Goal: Task Accomplishment & Management: Use online tool/utility

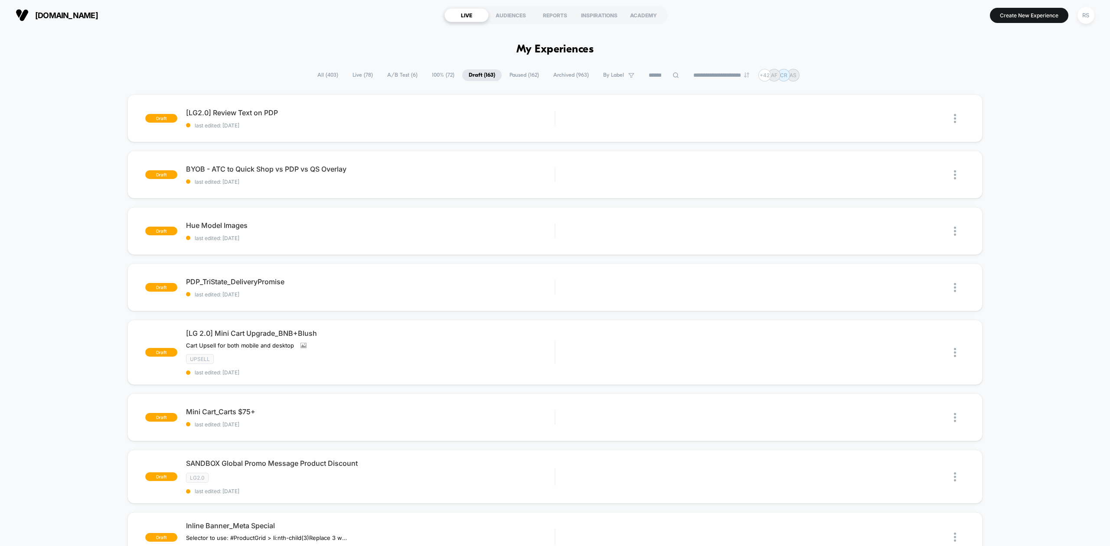
click at [326, 69] on span "All ( 403 )" at bounding box center [328, 75] width 34 height 12
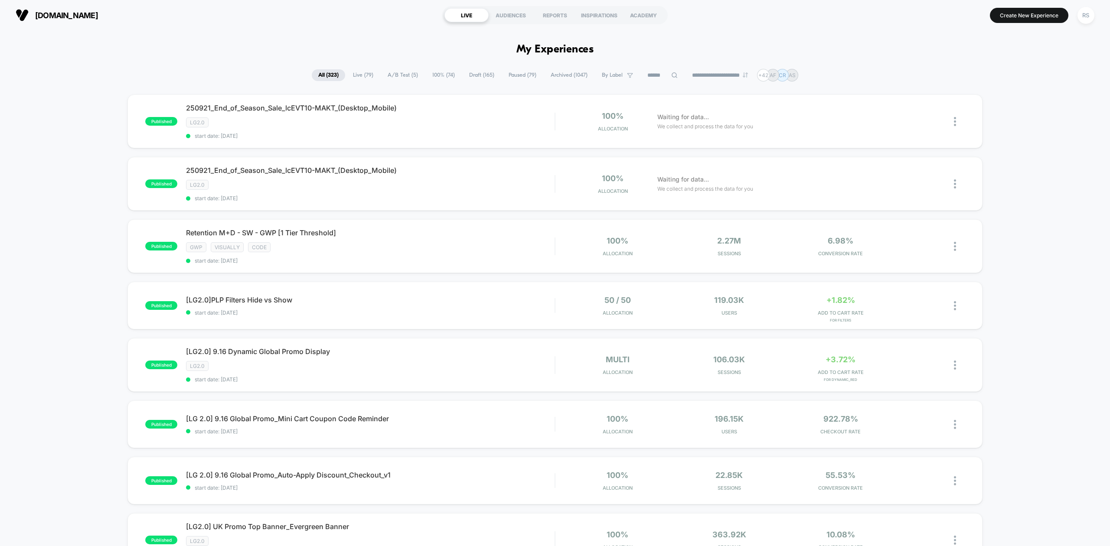
click at [47, 77] on div "**********" at bounding box center [555, 75] width 1110 height 13
click at [404, 75] on span "A/B Test ( 5 )" at bounding box center [402, 75] width 43 height 12
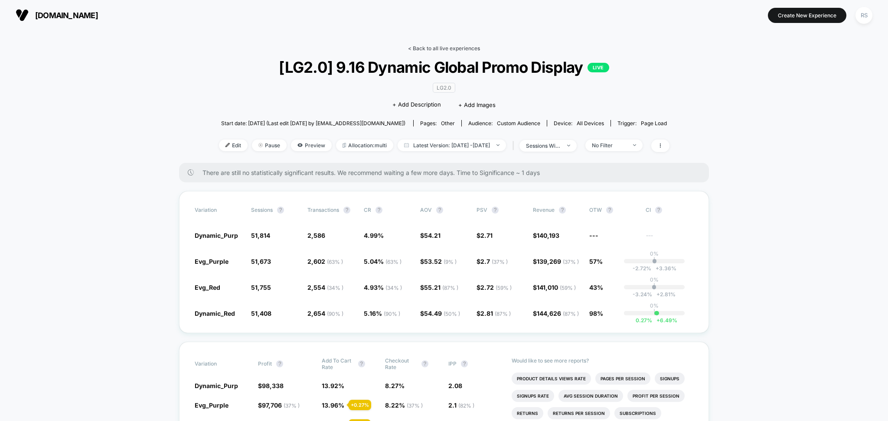
click at [446, 52] on div "< Back to all live experiences [LG2.0] 9.16 Dynamic Global Promo Display LIVE L…" at bounding box center [444, 104] width 451 height 118
click at [435, 48] on link "< Back to all live experiences" at bounding box center [444, 48] width 72 height 7
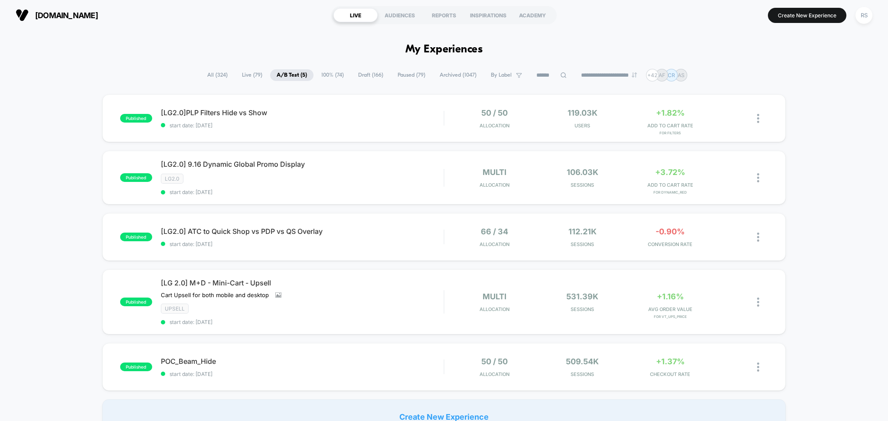
click at [533, 72] on input at bounding box center [551, 75] width 43 height 10
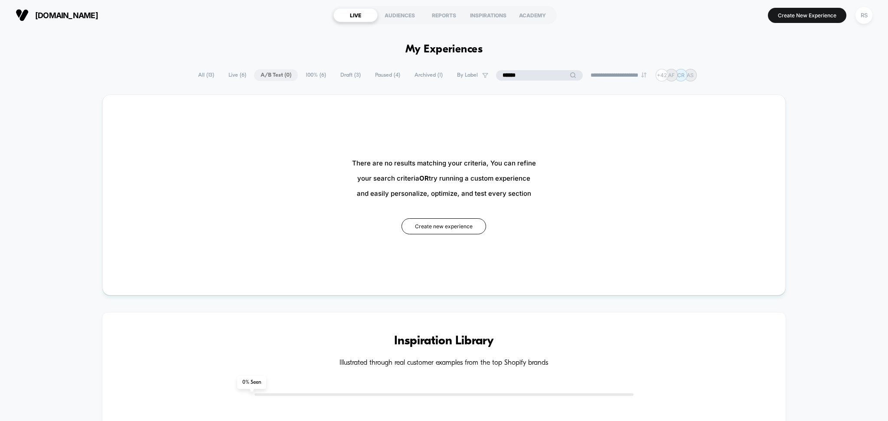
type input "******"
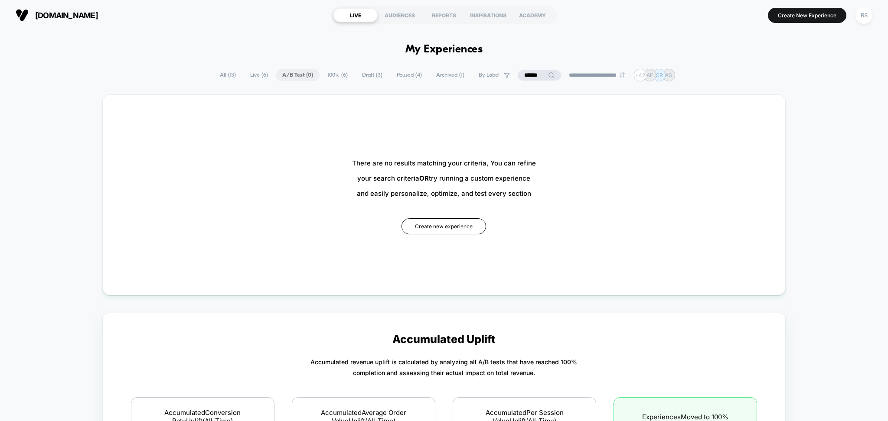
drag, startPoint x: 212, startPoint y: 74, endPoint x: 216, endPoint y: 74, distance: 4.8
click at [213, 74] on span "All ( 13 )" at bounding box center [227, 75] width 29 height 12
click at [220, 75] on span "All ( 13 )" at bounding box center [227, 75] width 29 height 12
click at [219, 75] on span "All ( 13 )" at bounding box center [227, 75] width 29 height 12
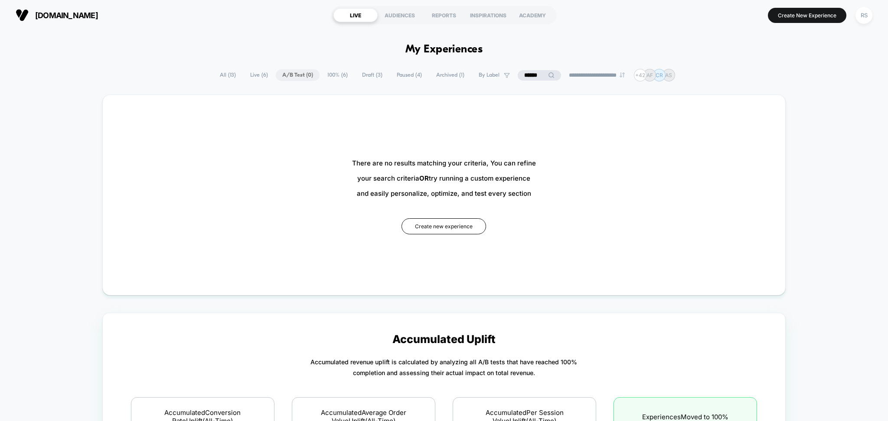
click at [220, 72] on span "All ( 13 )" at bounding box center [227, 75] width 29 height 12
click at [219, 72] on span "All ( 13 )" at bounding box center [227, 75] width 29 height 12
click at [531, 75] on input "******" at bounding box center [539, 75] width 43 height 10
click at [531, 75] on input "******" at bounding box center [539, 75] width 87 height 10
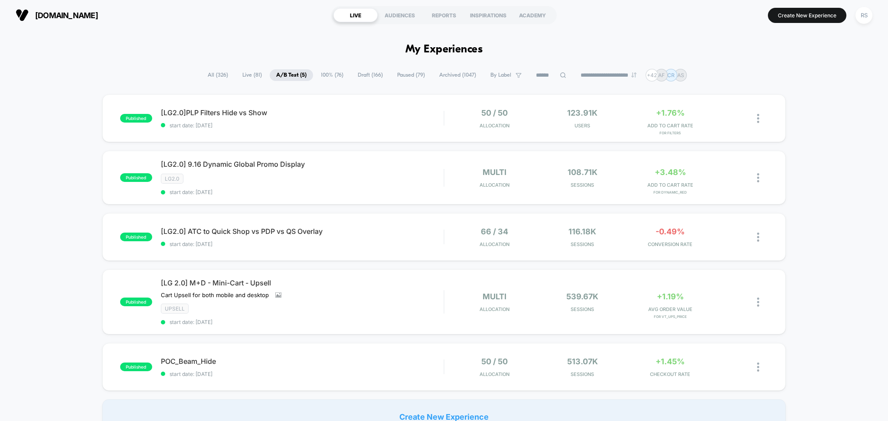
click at [201, 71] on span "All ( 326 )" at bounding box center [217, 75] width 33 height 12
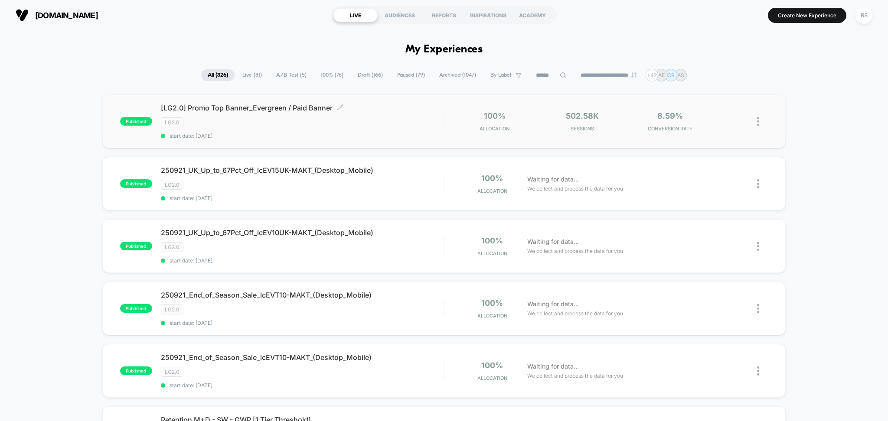
click at [377, 121] on div "LG2.0" at bounding box center [302, 123] width 283 height 10
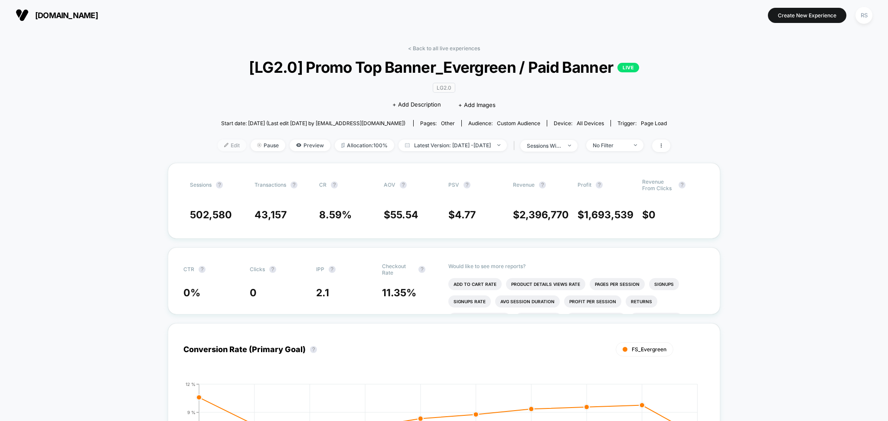
click at [218, 148] on span "Edit" at bounding box center [232, 146] width 29 height 12
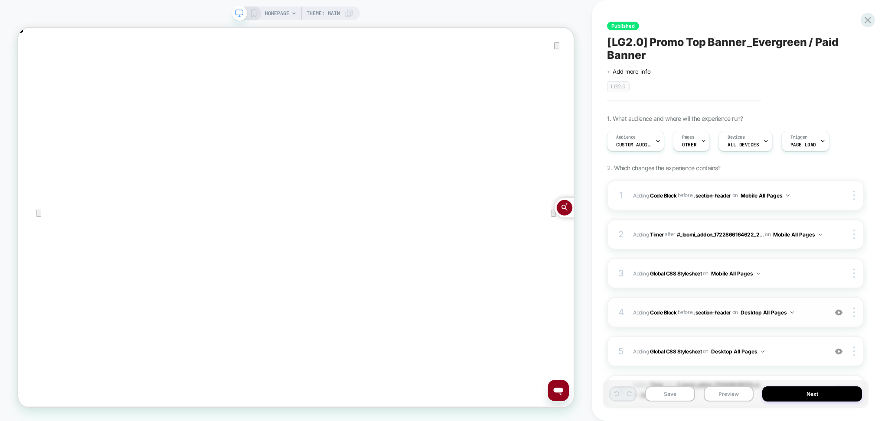
scroll to position [0, 1485]
click at [782, 326] on div "4 Adding Code Block BEFORE .section-header .section-header on Desktop All Pages…" at bounding box center [735, 312] width 257 height 30
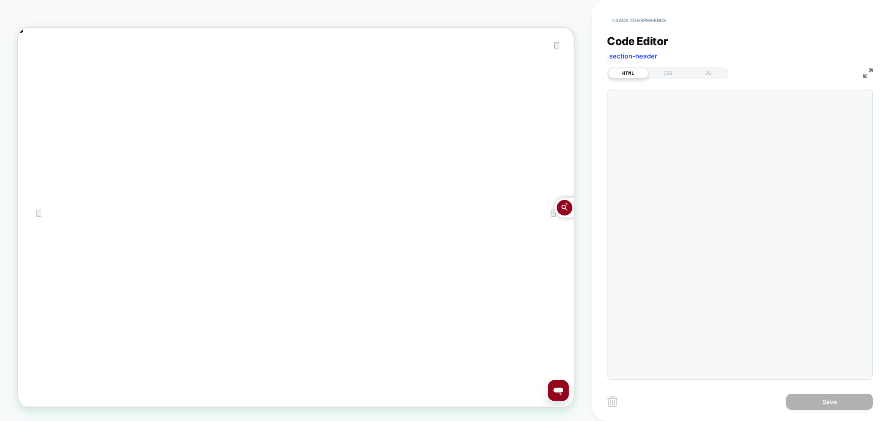
scroll to position [0, 0]
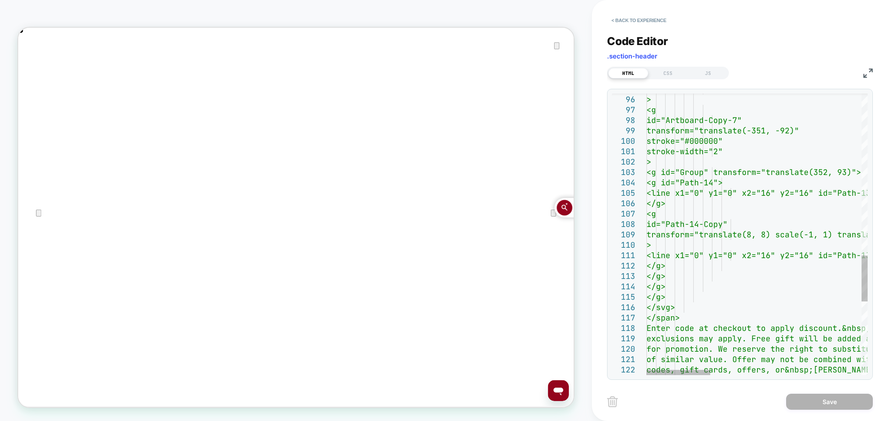
scroll to position [0, 742]
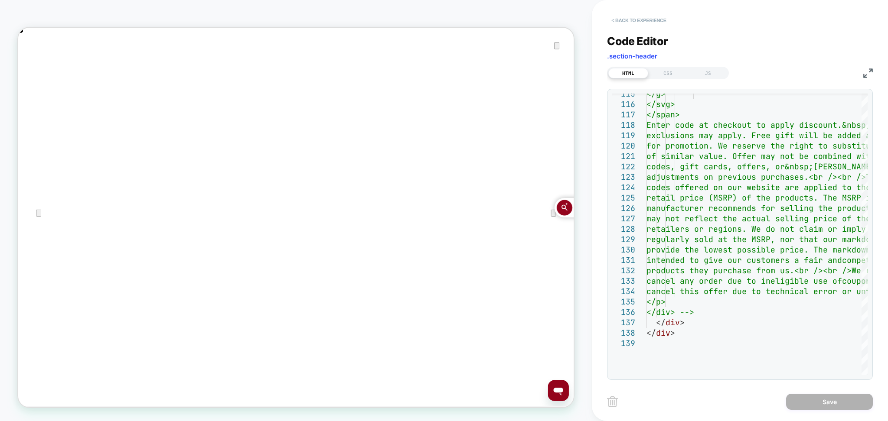
click at [642, 19] on button "< Back to experience" at bounding box center [638, 20] width 63 height 14
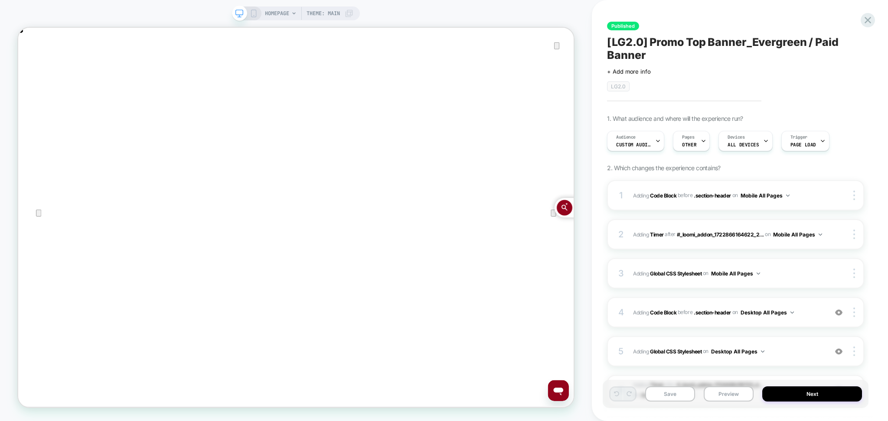
scroll to position [88, 0]
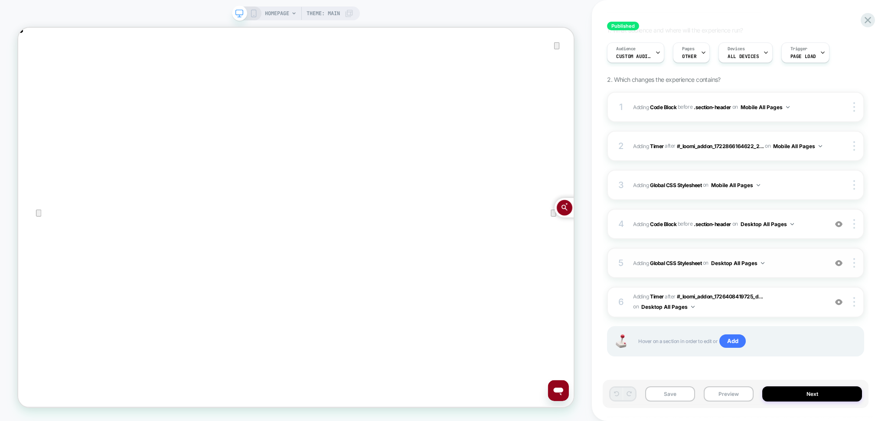
click at [786, 267] on span "Adding Global CSS Stylesheet on Desktop All Pages" at bounding box center [728, 263] width 190 height 11
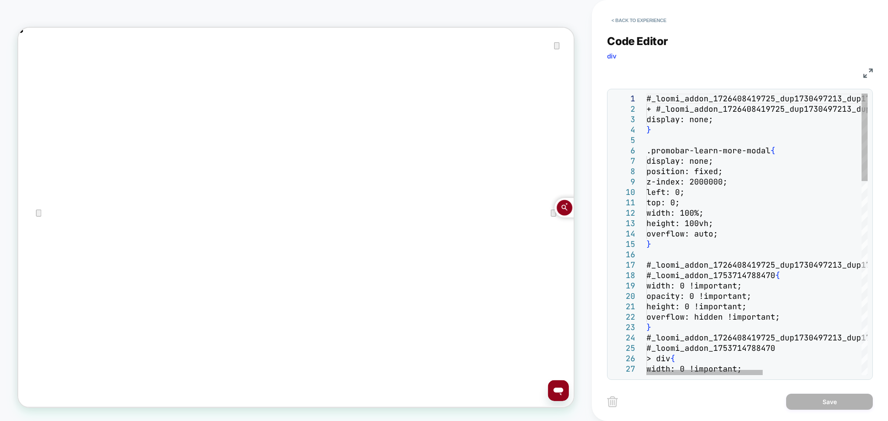
scroll to position [0, 1485]
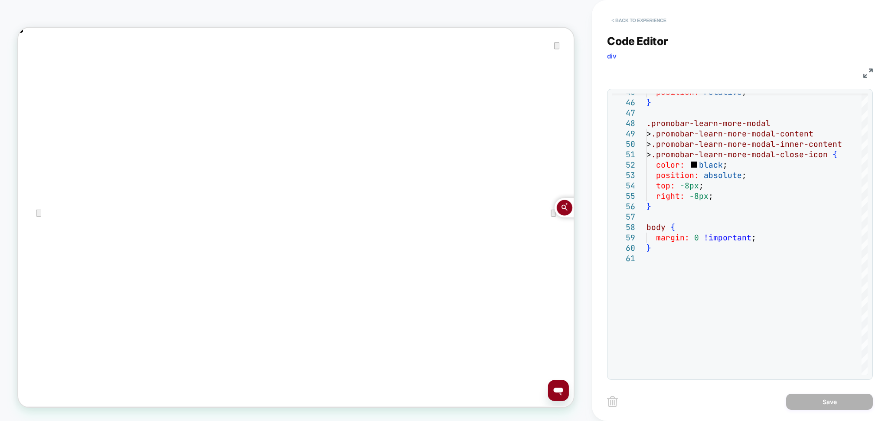
click at [653, 20] on button "< Back to experience" at bounding box center [638, 20] width 63 height 14
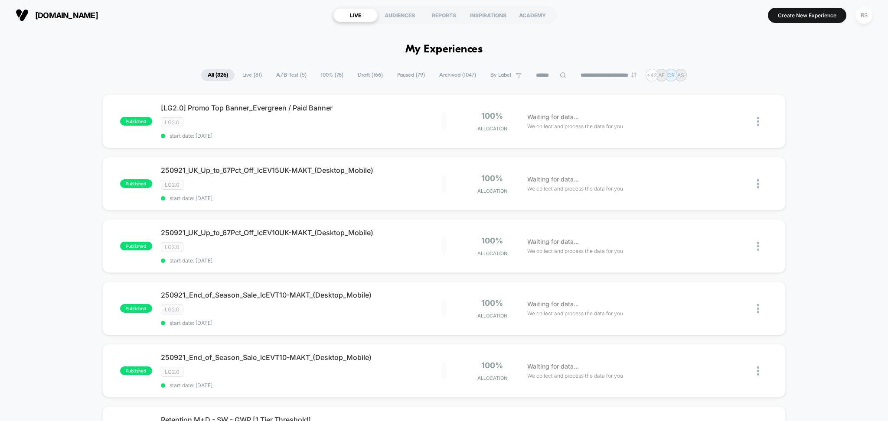
click at [539, 70] on input at bounding box center [550, 75] width 43 height 10
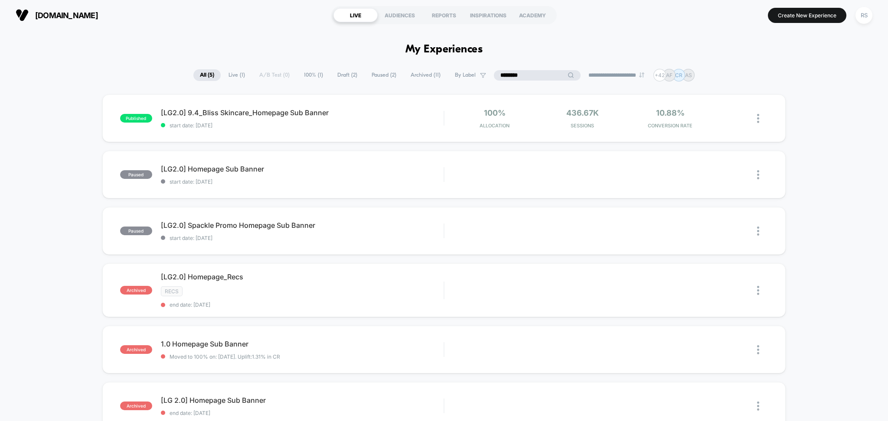
click at [537, 77] on input "********" at bounding box center [537, 75] width 43 height 10
type input "*"
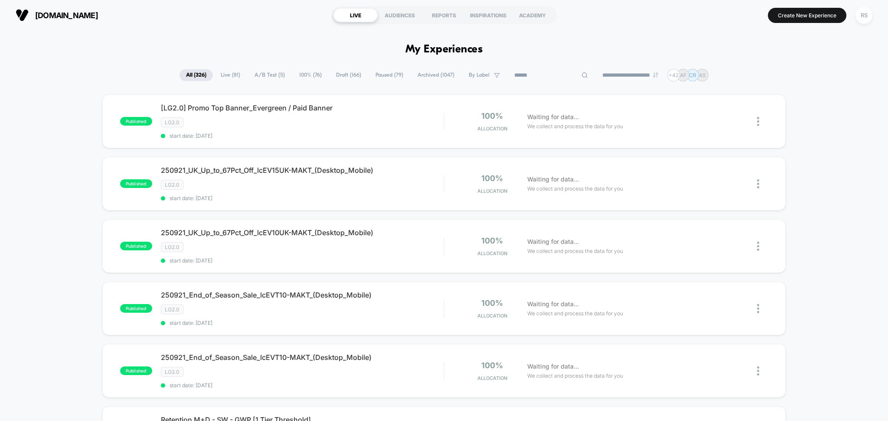
click at [392, 75] on span "Paused ( 79 )" at bounding box center [389, 75] width 41 height 12
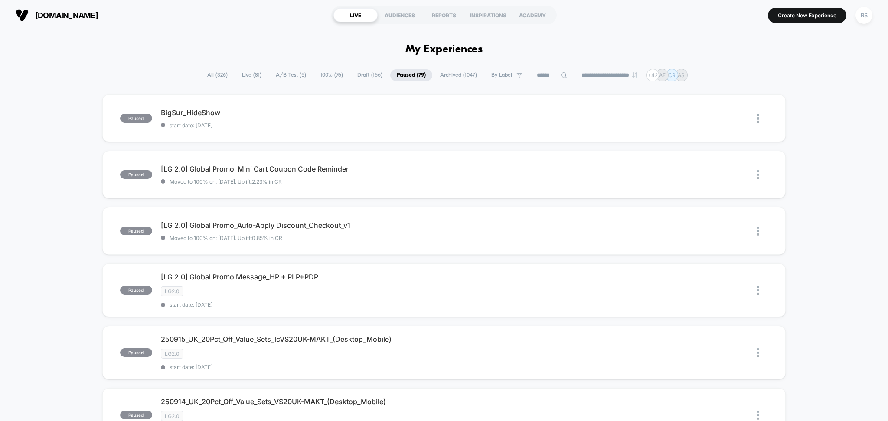
click at [355, 70] on span "Draft ( 166 )" at bounding box center [370, 75] width 38 height 12
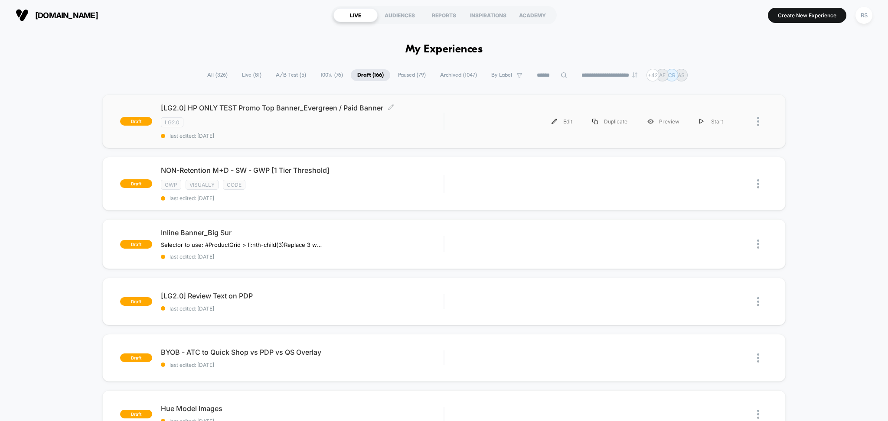
click at [377, 133] on span "last edited: [DATE]" at bounding box center [302, 136] width 283 height 7
